Goal: Information Seeking & Learning: Find specific fact

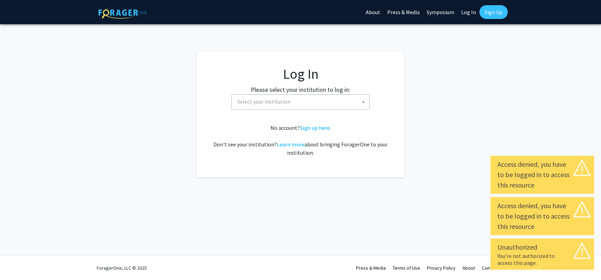
select select
click at [320, 128] on link "Sign up here" at bounding box center [315, 127] width 30 height 7
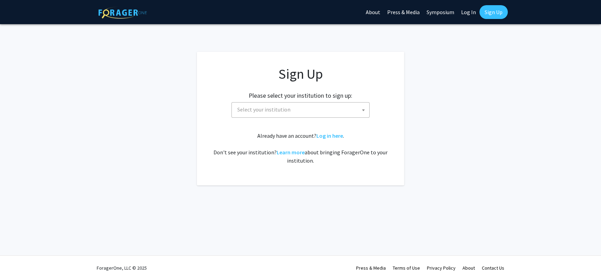
click at [288, 109] on span "Select your institution" at bounding box center [301, 110] width 135 height 14
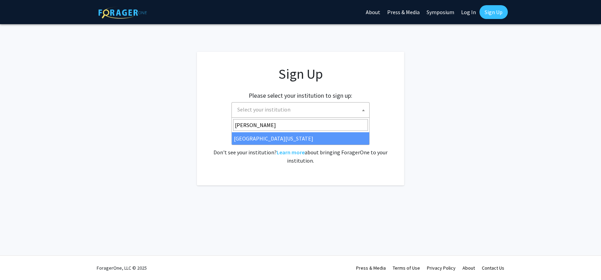
type input "ken"
select select "13"
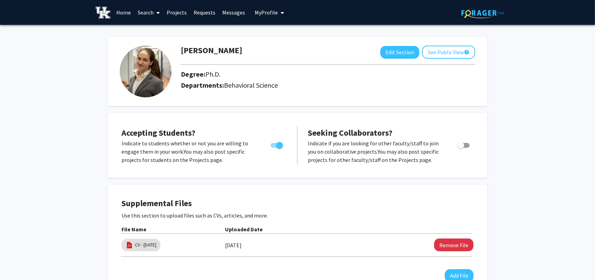
click at [269, 13] on span "My Profile" at bounding box center [266, 12] width 23 height 7
click at [281, 39] on span "View Profile" at bounding box center [298, 40] width 42 height 8
click at [463, 51] on button "See Public View help" at bounding box center [448, 52] width 53 height 13
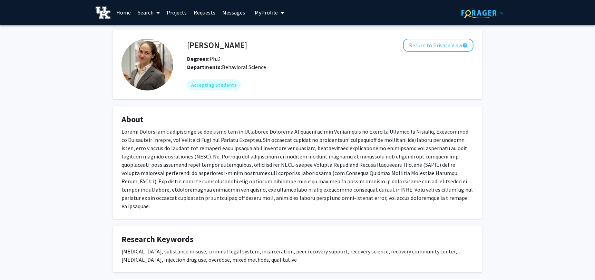
click at [121, 11] on link "Home" at bounding box center [123, 12] width 21 height 24
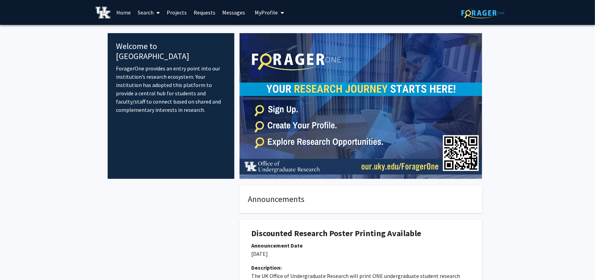
click at [150, 14] on link "Search" at bounding box center [148, 12] width 29 height 24
click at [154, 29] on span "Faculty/Staff" at bounding box center [159, 32] width 51 height 14
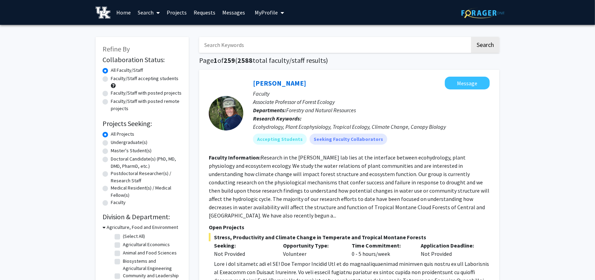
click at [268, 46] on input "Search Keywords" at bounding box center [334, 45] width 271 height 16
type input "tillson"
click at [471, 37] on button "Search" at bounding box center [485, 45] width 28 height 16
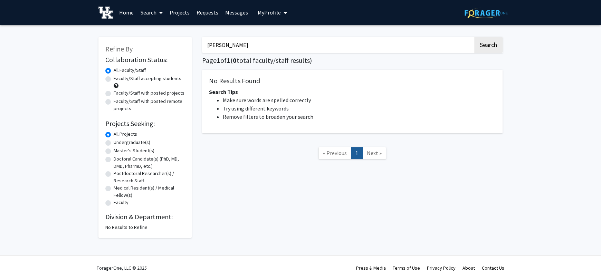
click at [278, 14] on span "My Profile" at bounding box center [269, 12] width 23 height 7
click at [276, 64] on link "Log Out" at bounding box center [293, 63] width 62 height 8
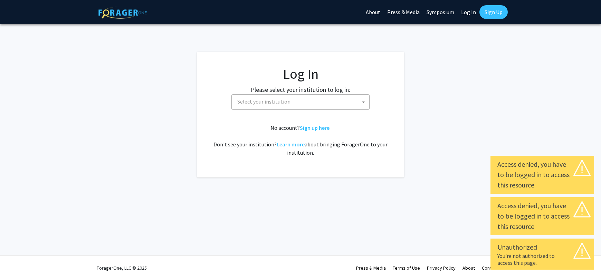
select select
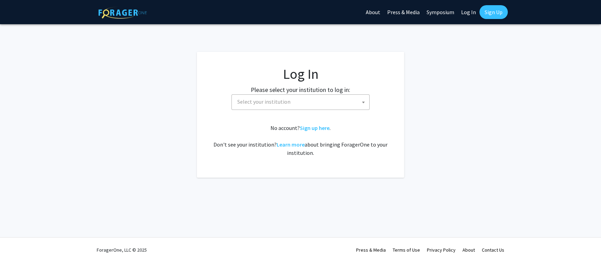
click at [499, 9] on link "Sign Up" at bounding box center [493, 12] width 28 height 14
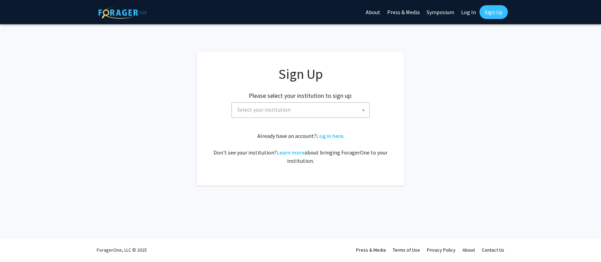
click at [358, 108] on span "Select your institution" at bounding box center [301, 110] width 135 height 14
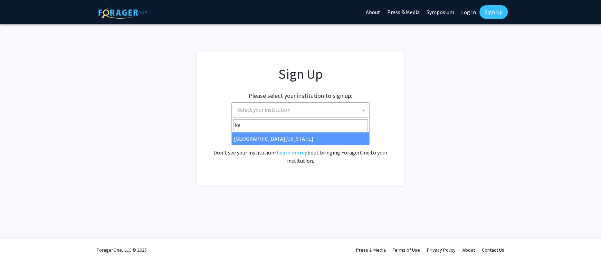
type input "ken"
select select "13"
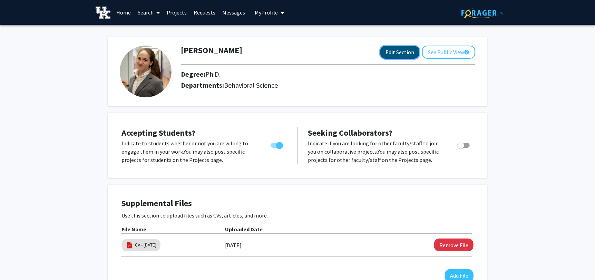
click at [400, 51] on button "Edit Section" at bounding box center [400, 52] width 39 height 13
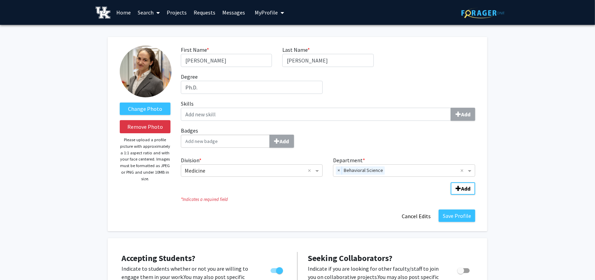
click at [275, 12] on span "My Profile" at bounding box center [266, 12] width 23 height 7
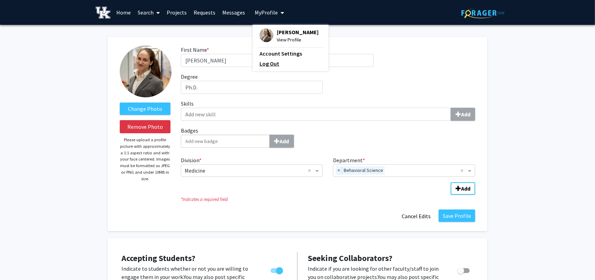
click at [276, 67] on link "Log Out" at bounding box center [291, 63] width 62 height 8
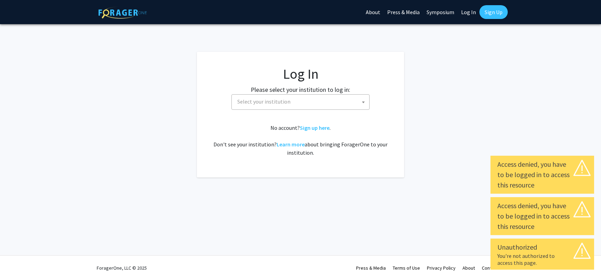
select select
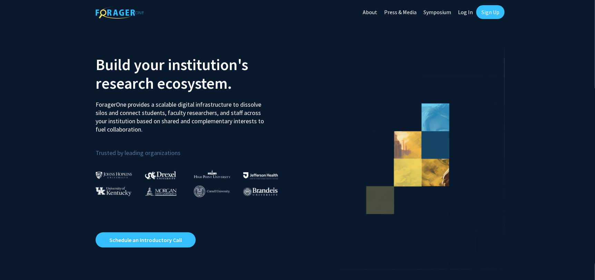
click at [492, 13] on link "Sign Up" at bounding box center [491, 12] width 28 height 14
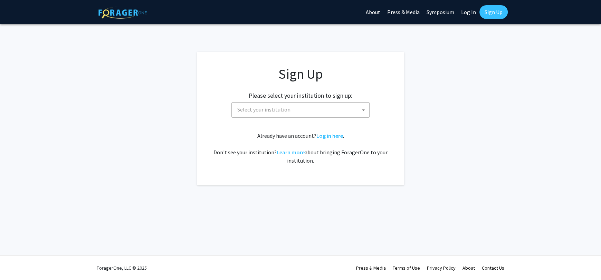
click at [314, 112] on span "Select your institution" at bounding box center [301, 110] width 135 height 14
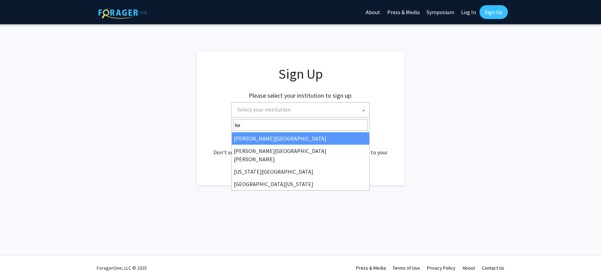
type input "[PERSON_NAME]"
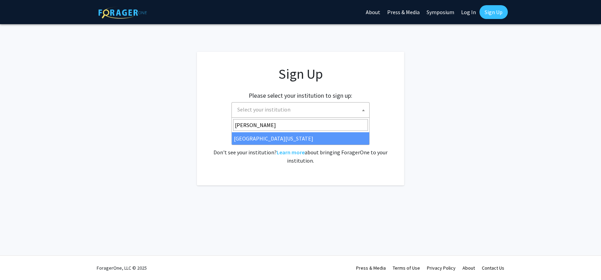
select select "13"
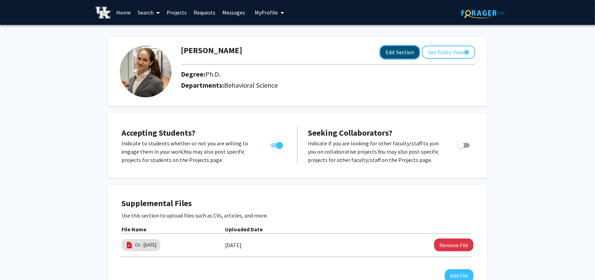
click at [391, 50] on button "Edit Section" at bounding box center [400, 52] width 39 height 13
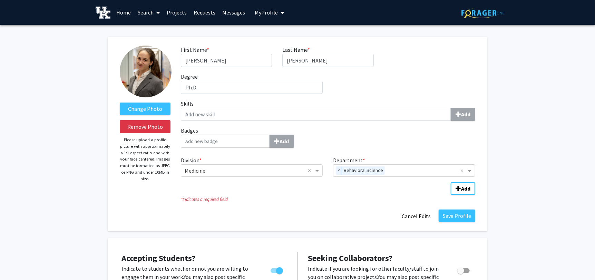
click at [123, 14] on link "Home" at bounding box center [123, 12] width 21 height 24
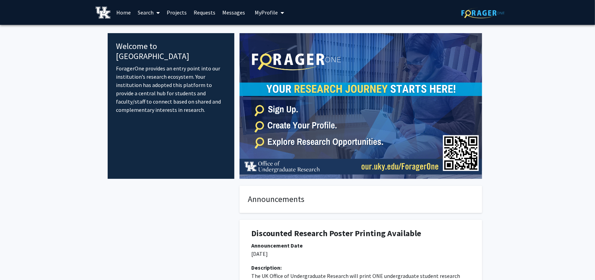
click at [146, 15] on link "Search" at bounding box center [148, 12] width 29 height 24
click at [151, 26] on span "Faculty/Staff" at bounding box center [159, 32] width 51 height 14
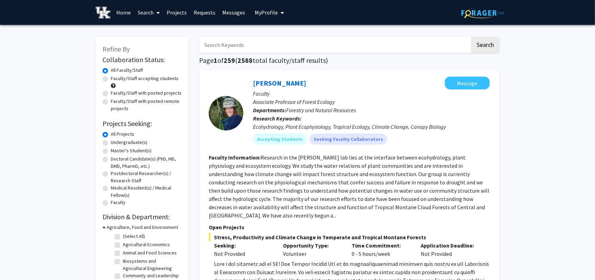
click at [234, 47] on input "Search Keywords" at bounding box center [334, 45] width 271 height 16
type input "tillson"
click at [471, 37] on button "Search" at bounding box center [485, 45] width 28 height 16
